Goal: Find specific page/section: Find specific page/section

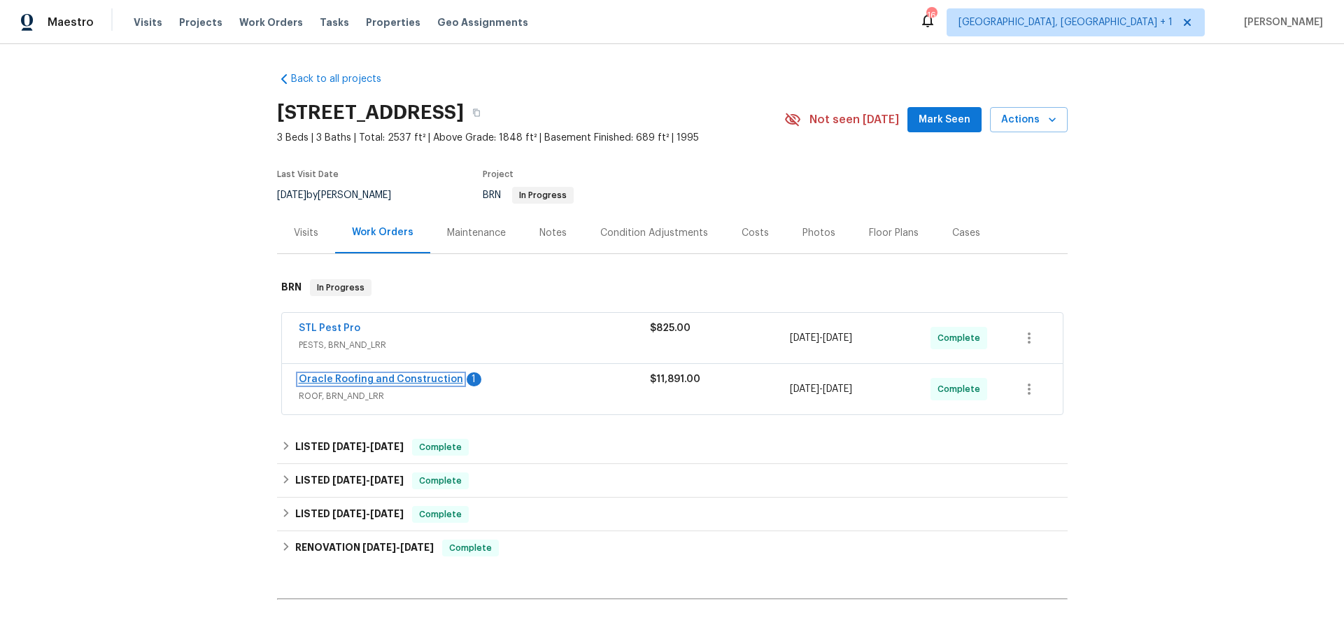
click at [321, 374] on link "Oracle Roofing and Construction" at bounding box center [381, 379] width 164 height 10
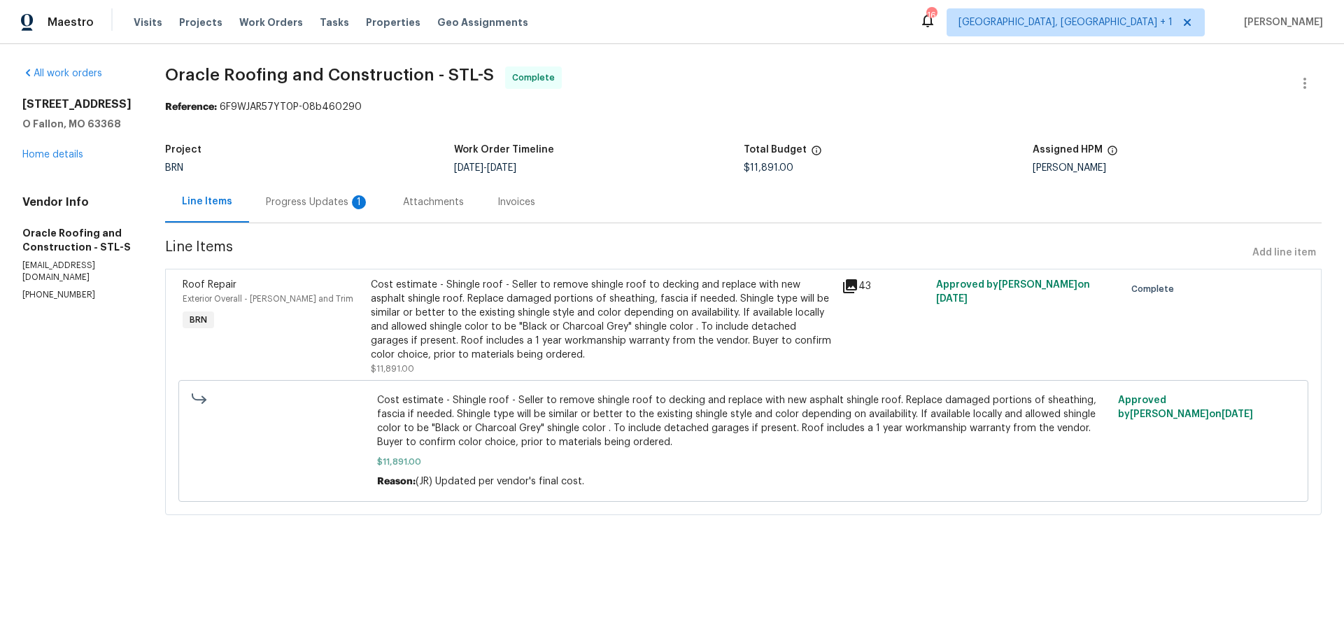
click at [403, 206] on div "Attachments" at bounding box center [433, 202] width 61 height 14
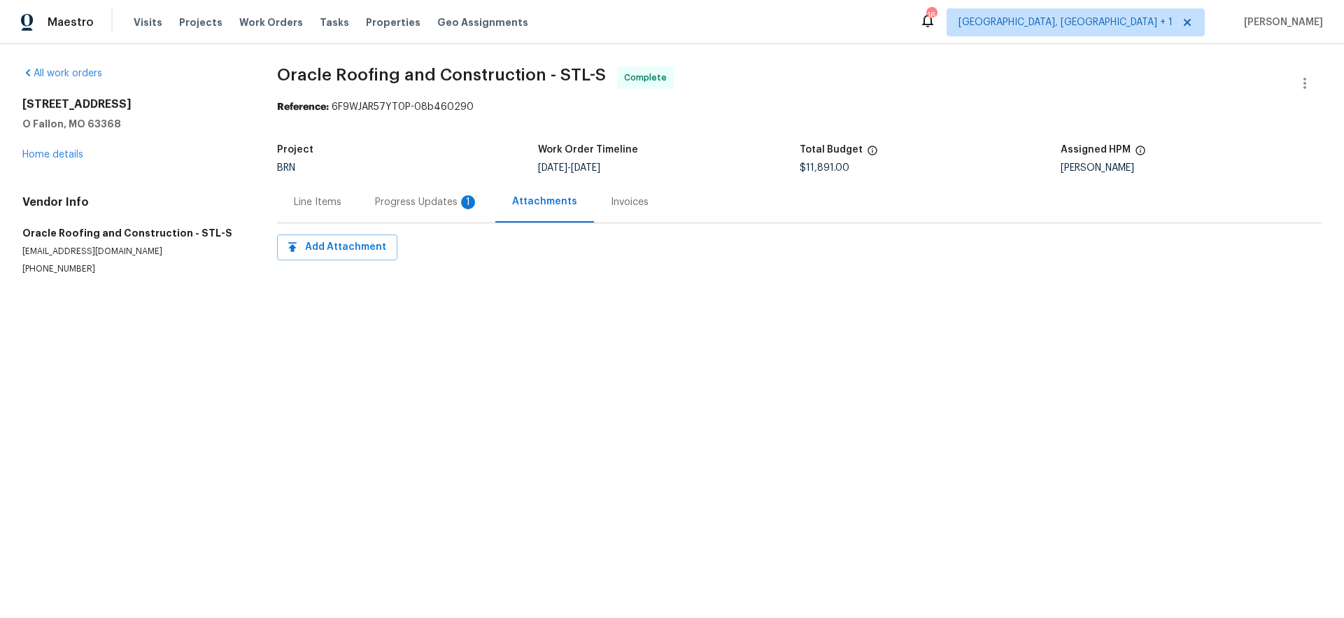
click at [421, 219] on div "Progress Updates 1" at bounding box center [426, 201] width 137 height 41
